Goal: Information Seeking & Learning: Understand process/instructions

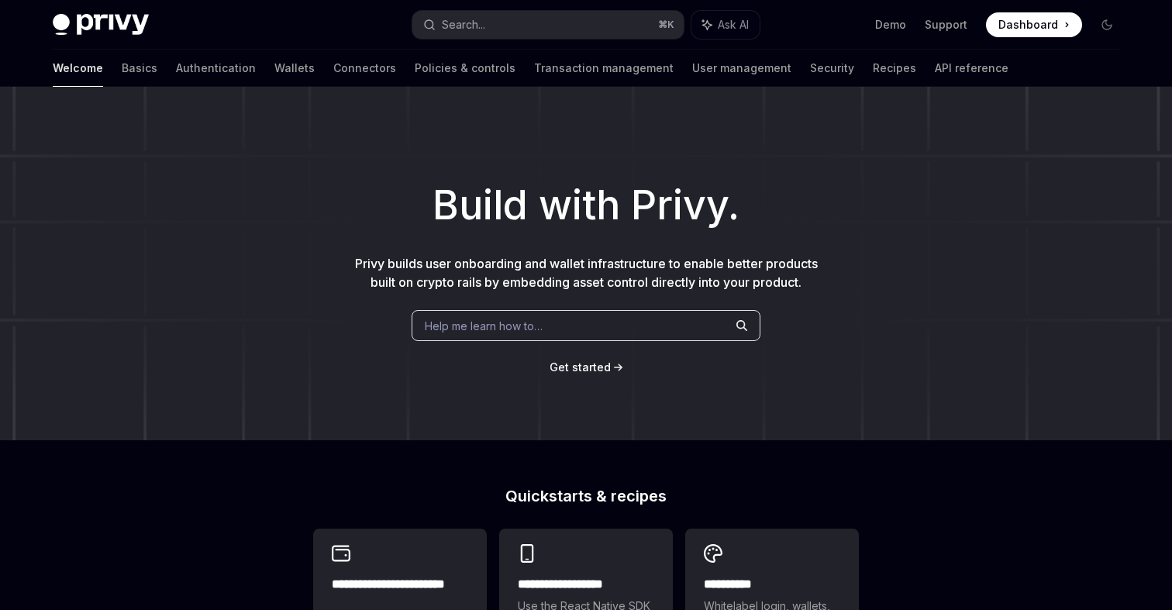
click at [491, 26] on button "Search... ⌘ K" at bounding box center [547, 25] width 271 height 28
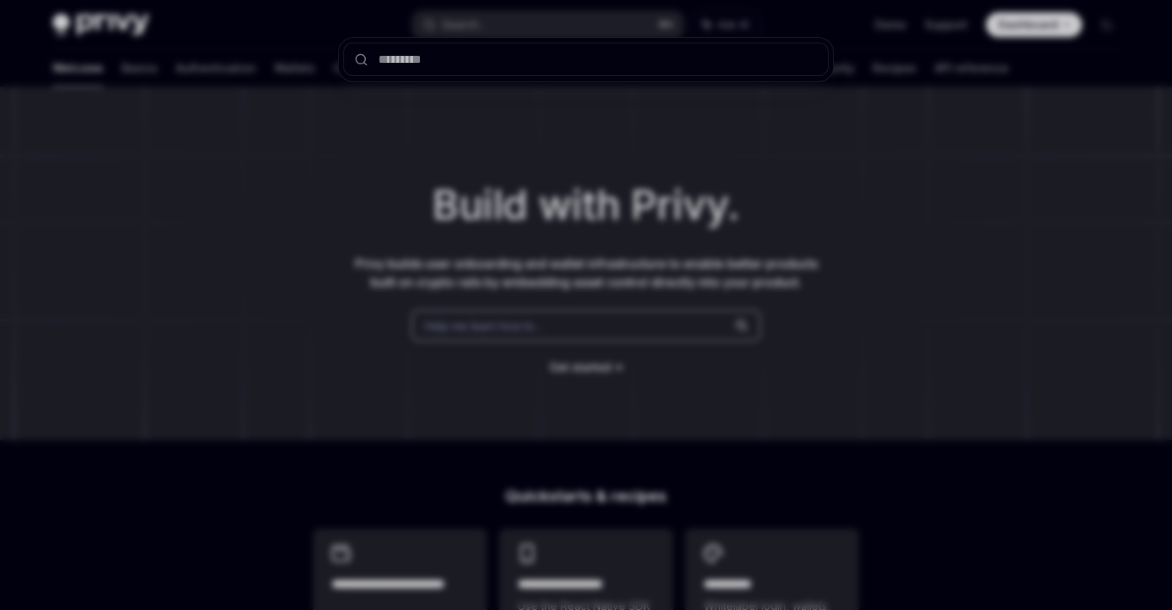
type input "*******"
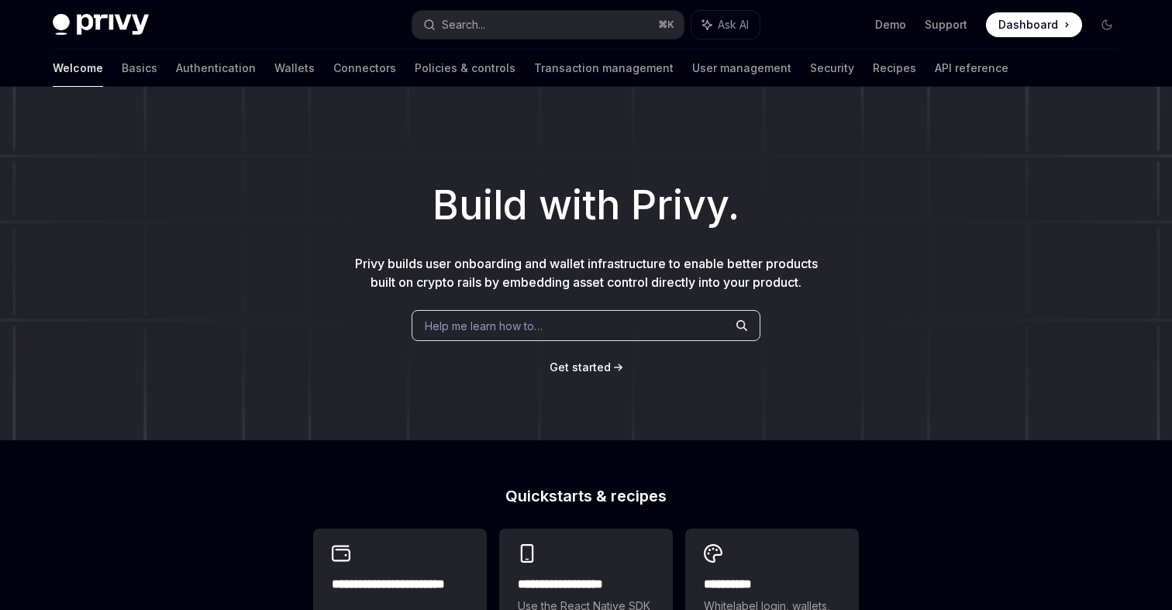
type textarea "*"
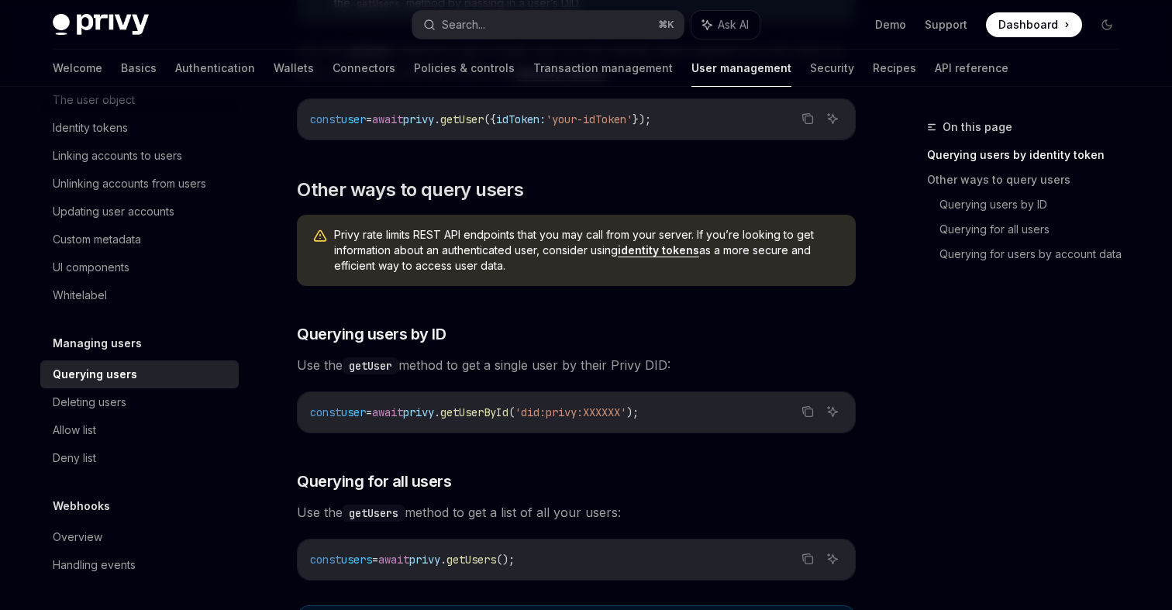
scroll to position [378, 0]
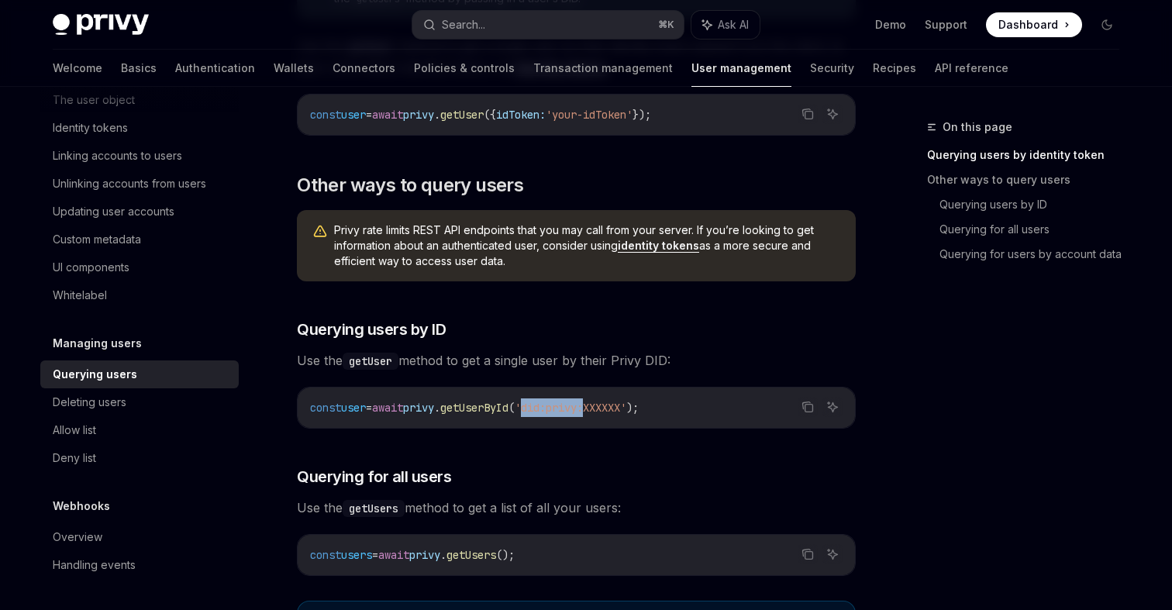
drag, startPoint x: 557, startPoint y: 408, endPoint x: 620, endPoint y: 398, distance: 63.5
click at [620, 398] on code "const user = await privy . getUserById ( 'did:privy:XXXXXX' );" at bounding box center [576, 407] width 533 height 19
click at [811, 407] on icon "Copy the contents from the code block" at bounding box center [807, 407] width 12 height 12
click at [626, 403] on span "'did:privy:XXXXXX'" at bounding box center [571, 408] width 112 height 14
drag, startPoint x: 434, startPoint y: 407, endPoint x: 683, endPoint y: 400, distance: 248.9
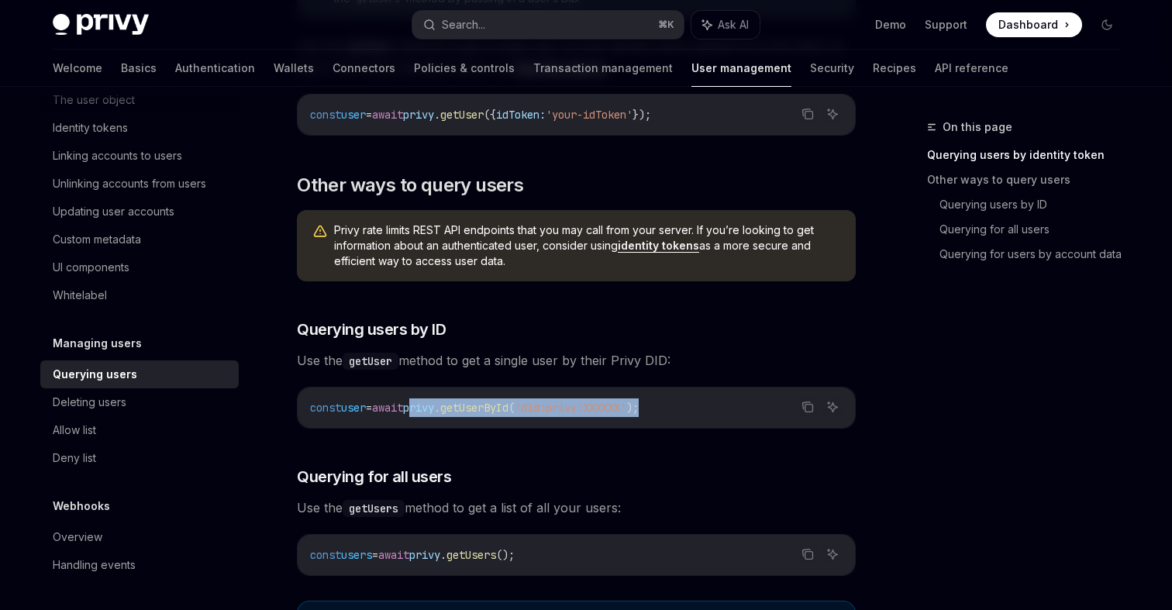
click at [683, 400] on code "const user = await privy . getUserById ( 'did:privy:XXXXXX' );" at bounding box center [576, 407] width 533 height 19
copy span "privy . getUserById ( 'did:privy:XXXXXX' );"
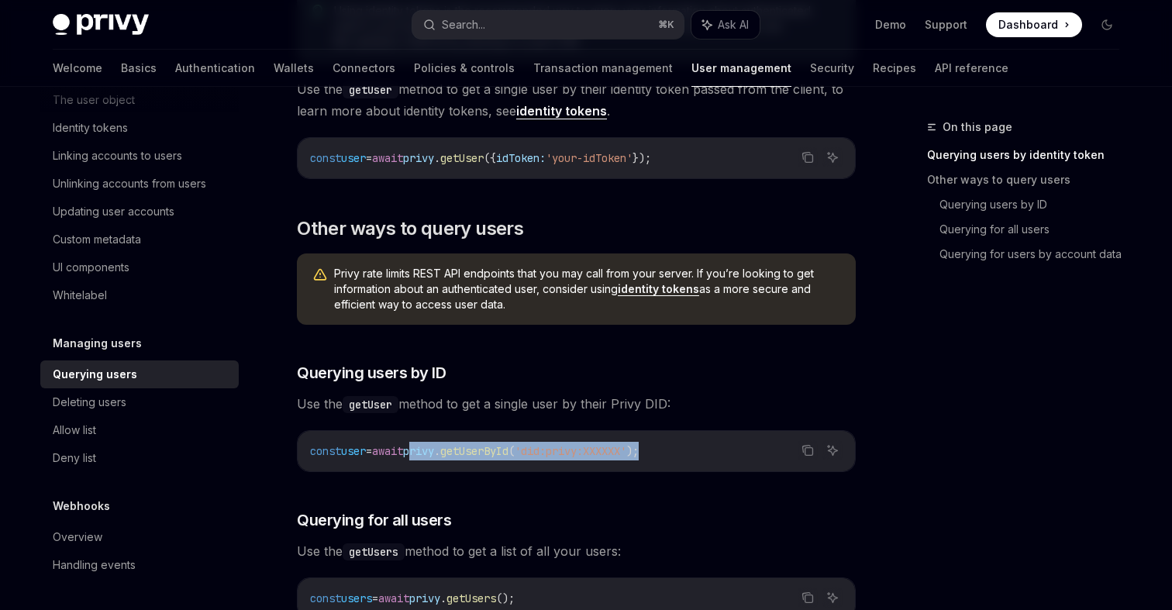
scroll to position [357, 0]
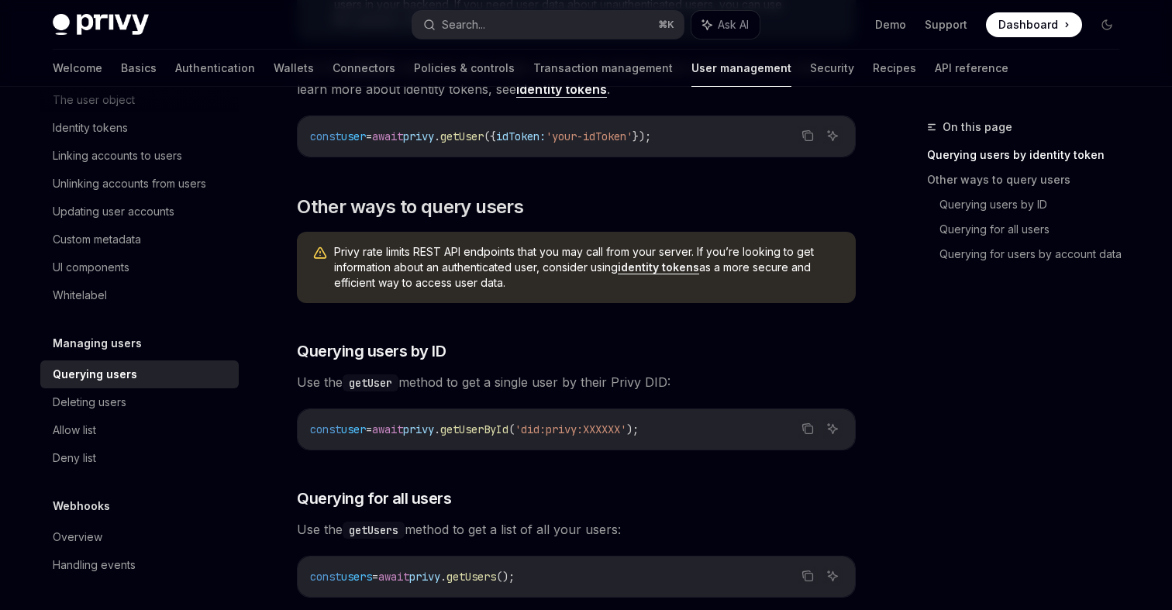
click at [649, 397] on div "​ Querying users by identity token Using identity tokens is the recommended way…" at bounding box center [576, 571] width 559 height 1279
drag, startPoint x: 680, startPoint y: 429, endPoint x: 396, endPoint y: 435, distance: 283.7
click at [396, 435] on code "const user = await privy . getUserById ( 'did:privy:XXXXXX' );" at bounding box center [576, 429] width 533 height 19
copy span "await privy . getUserById ( 'did:privy:XXXXXX' );"
click at [884, 205] on div "On this page Querying users by identity token Other ways to query users Queryin…" at bounding box center [585, 585] width 1091 height 1711
